Goal: Understand process/instructions: Learn how to perform a task or action

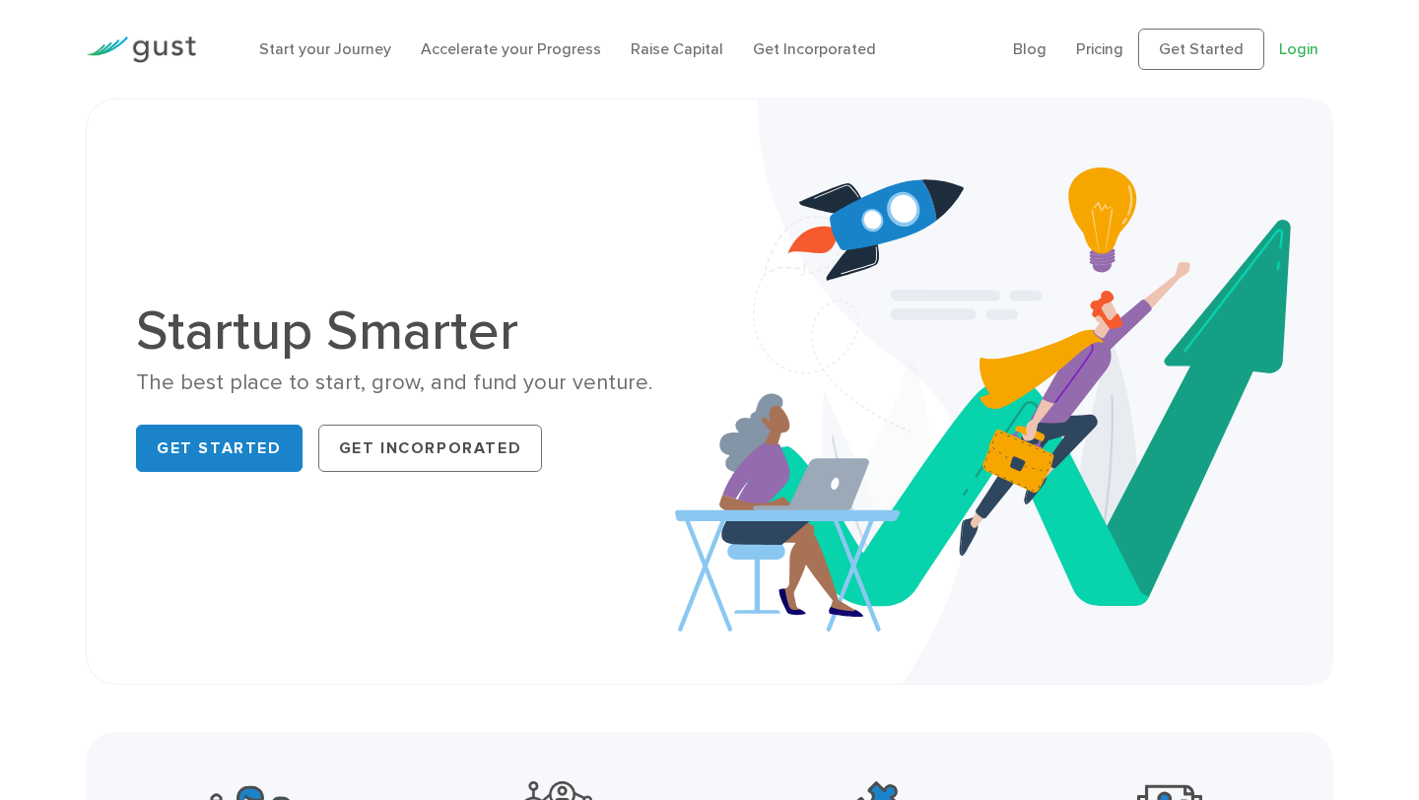
click at [1301, 52] on link "Login" at bounding box center [1298, 48] width 39 height 19
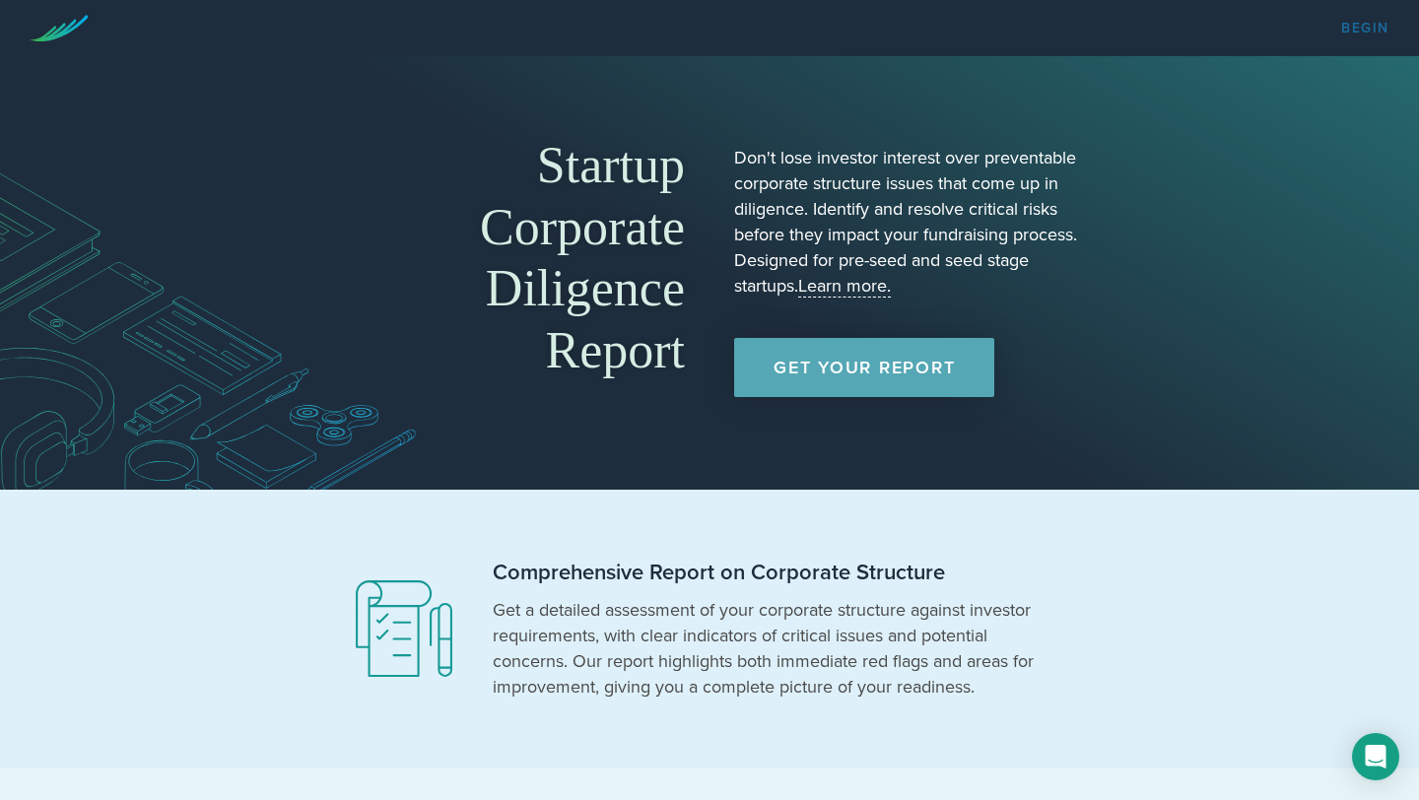
click at [1371, 33] on link "Begin" at bounding box center [1366, 29] width 48 height 14
